Goal: Check status: Check status

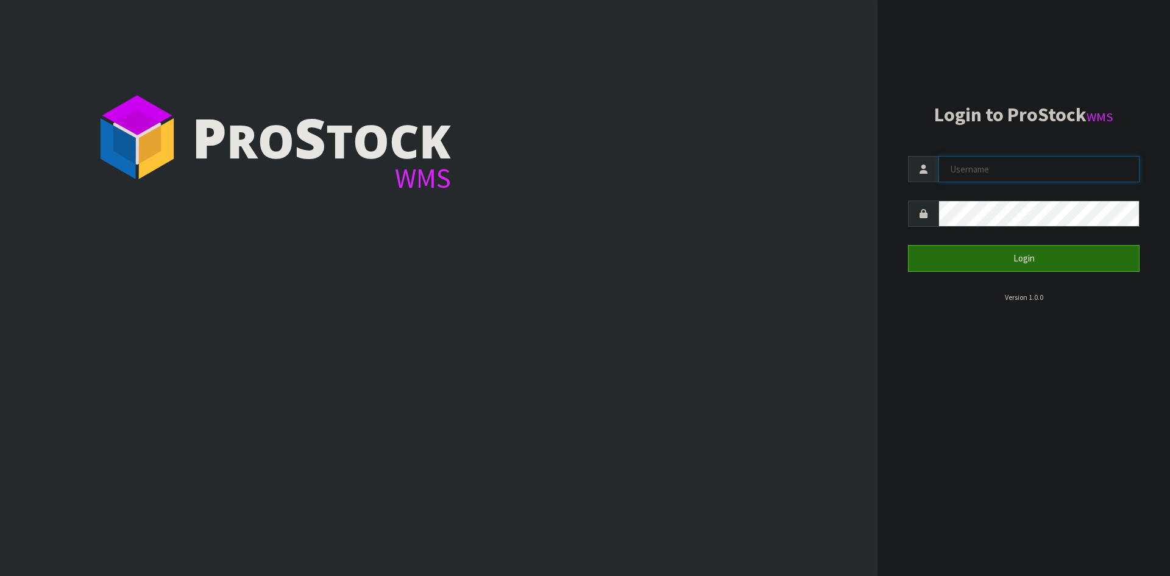
type input "Aquacooler"
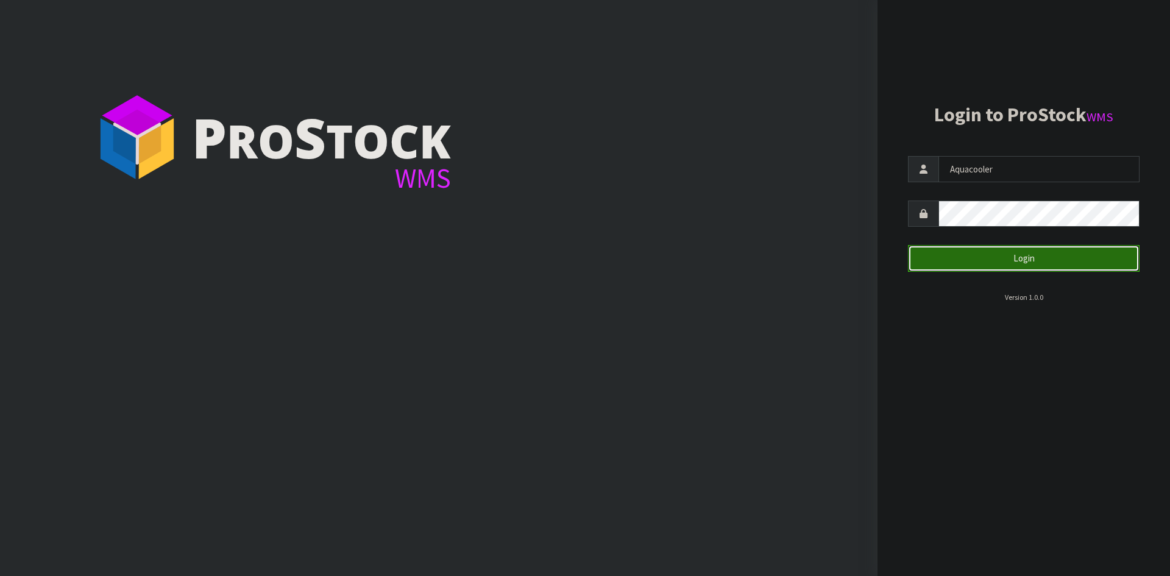
click at [972, 257] on button "Login" at bounding box center [1024, 258] width 232 height 26
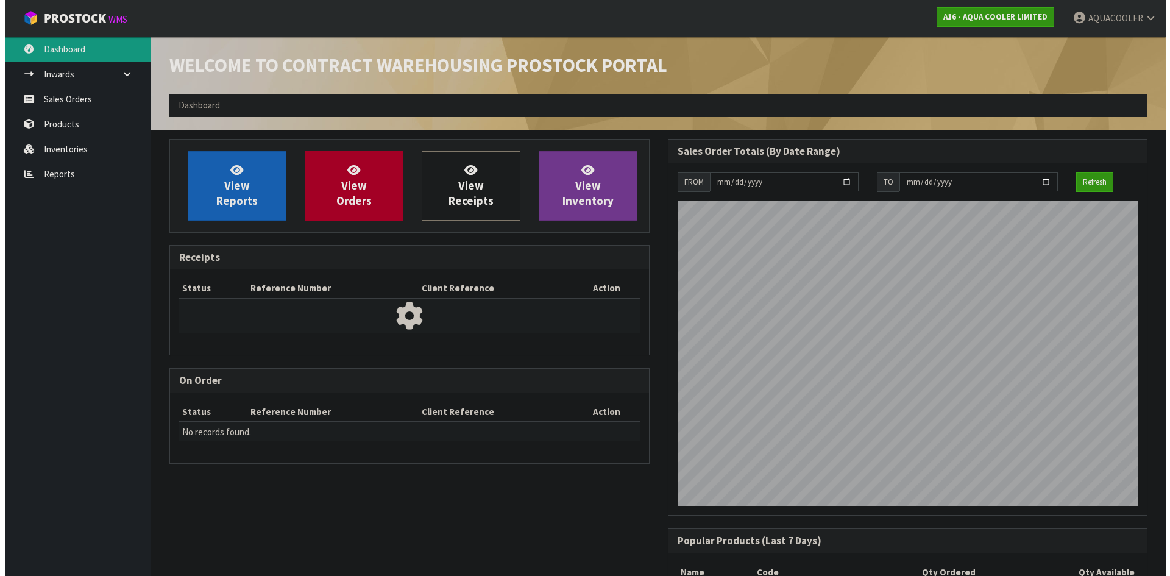
scroll to position [498, 498]
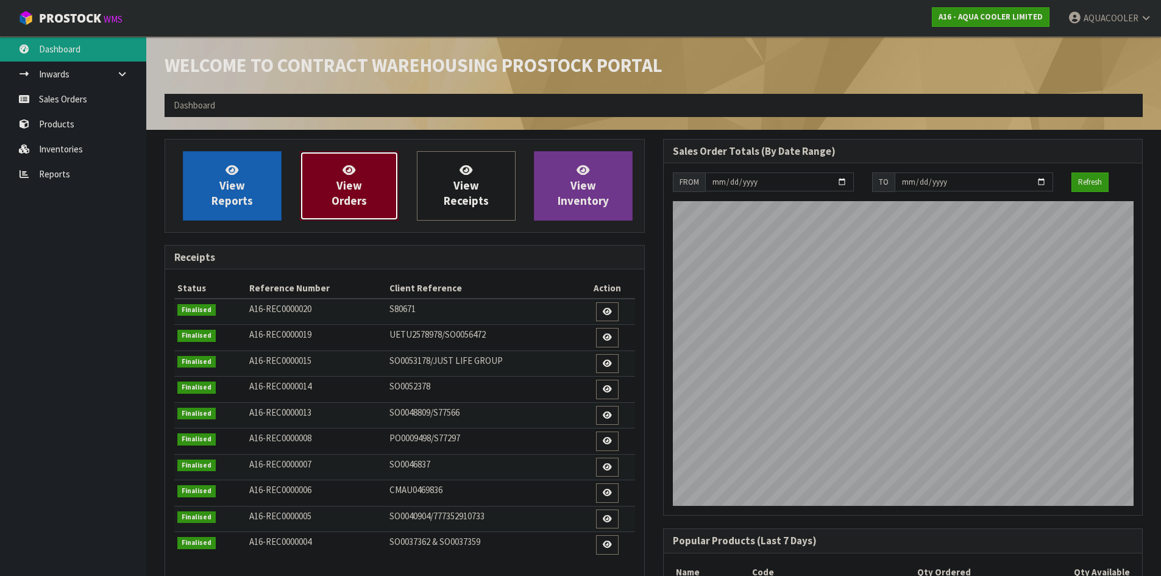
click at [319, 187] on link "View Orders" at bounding box center [349, 185] width 99 height 69
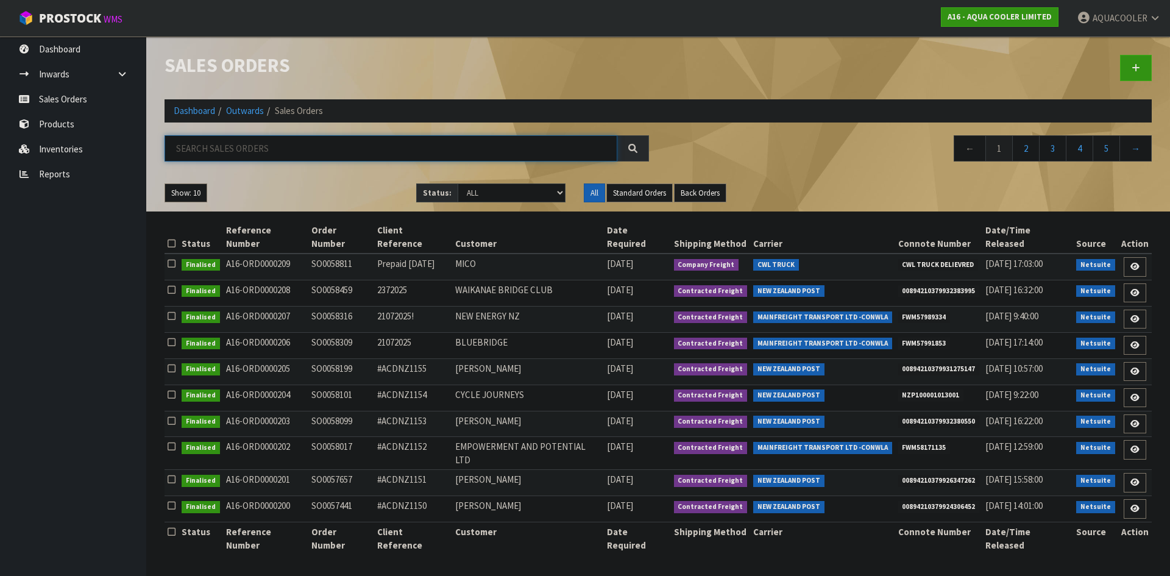
click at [457, 146] on input "text" at bounding box center [391, 148] width 453 height 26
paste input "QUO0025907"
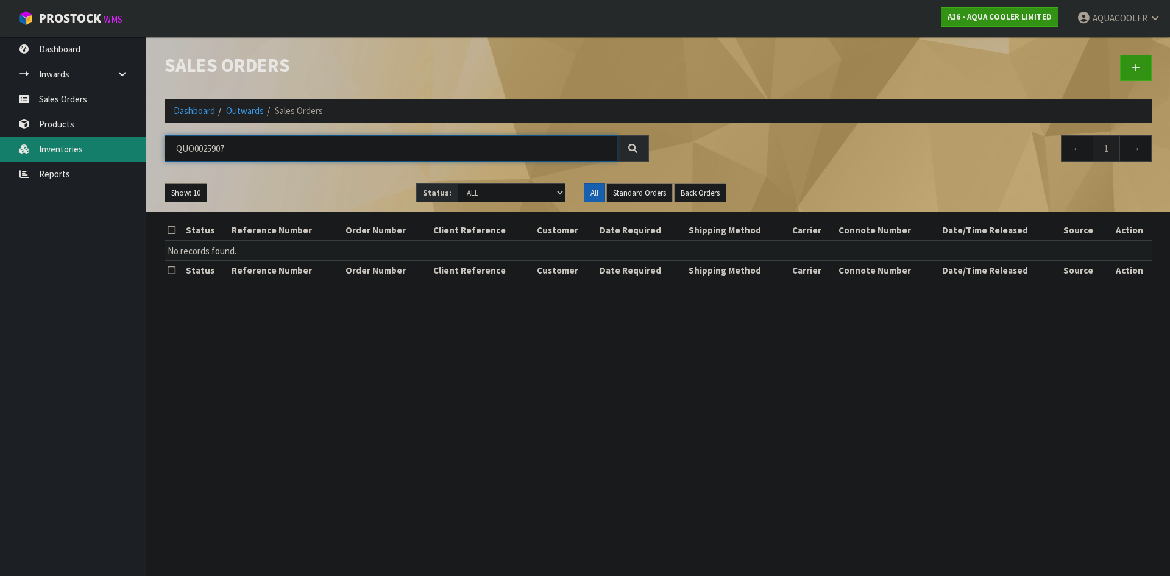
drag, startPoint x: 90, startPoint y: 153, endPoint x: 50, endPoint y: 154, distance: 39.6
click at [50, 154] on body "Toggle navigation ProStock WMS A16 - AQUA COOLER LIMITED AQUACOOLER Logout Dash…" at bounding box center [585, 288] width 1170 height 576
paste input "SO0059202"
type input "SO0059202"
click at [637, 143] on div at bounding box center [633, 148] width 32 height 26
